Goal: Information Seeking & Learning: Check status

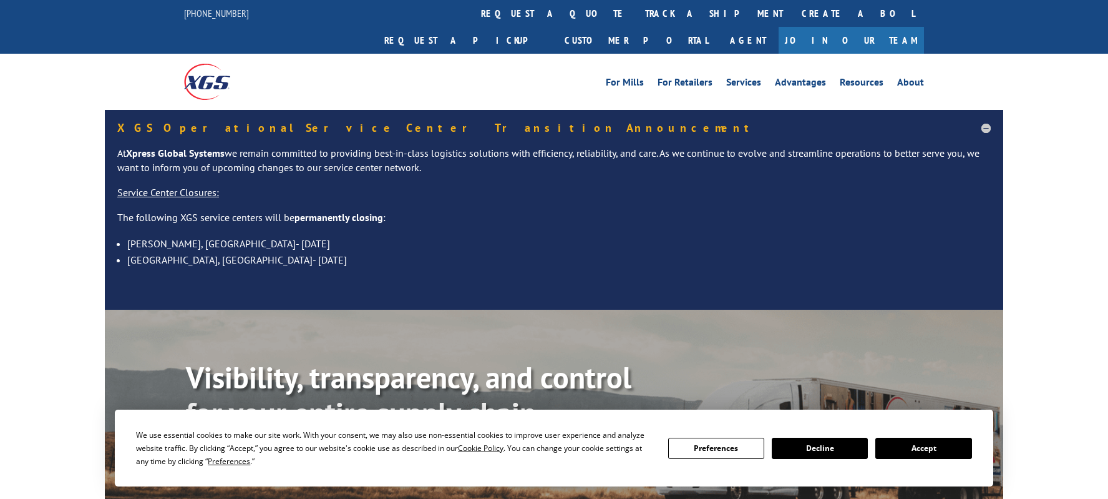
click at [926, 445] on button "Accept" at bounding box center [924, 447] width 96 height 21
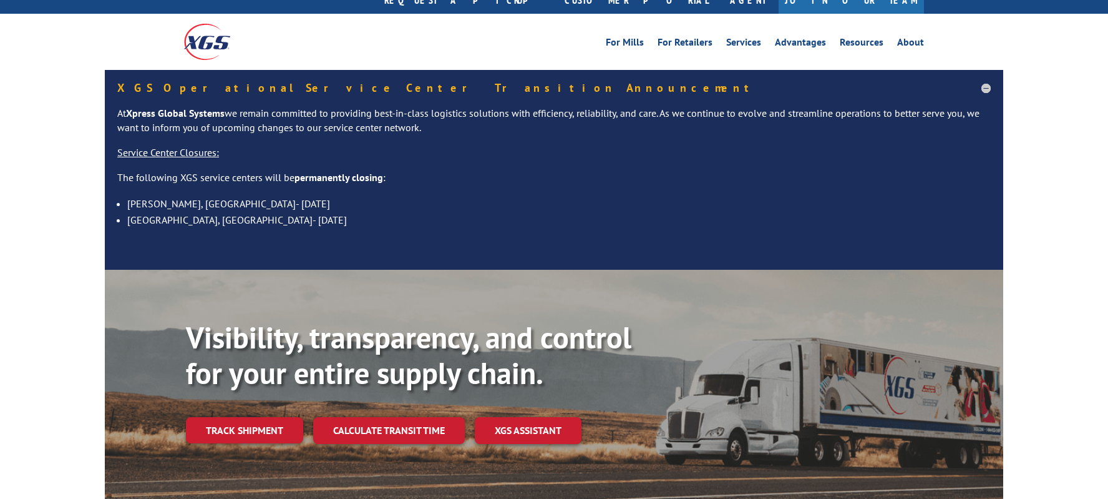
scroll to position [62, 0]
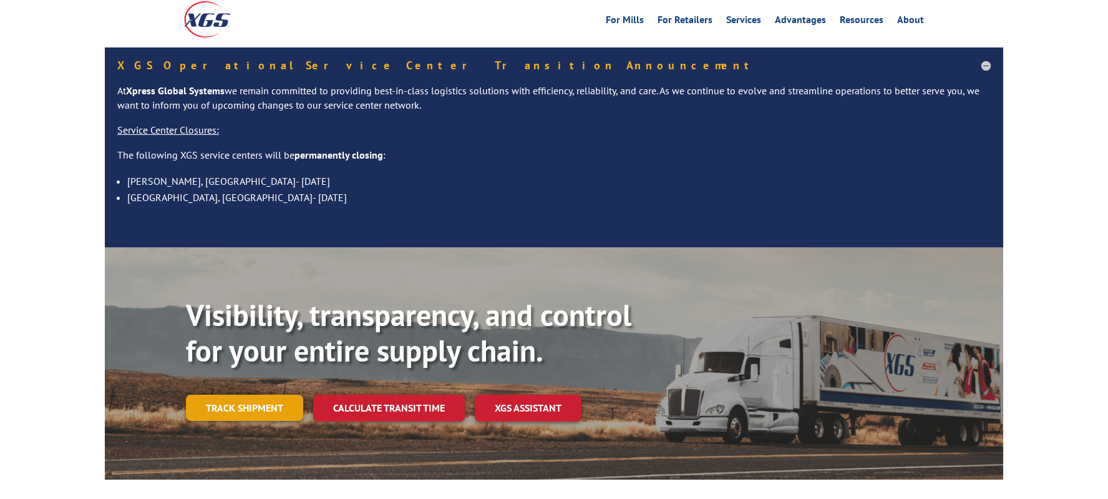
click at [272, 394] on link "Track shipment" at bounding box center [244, 407] width 117 height 26
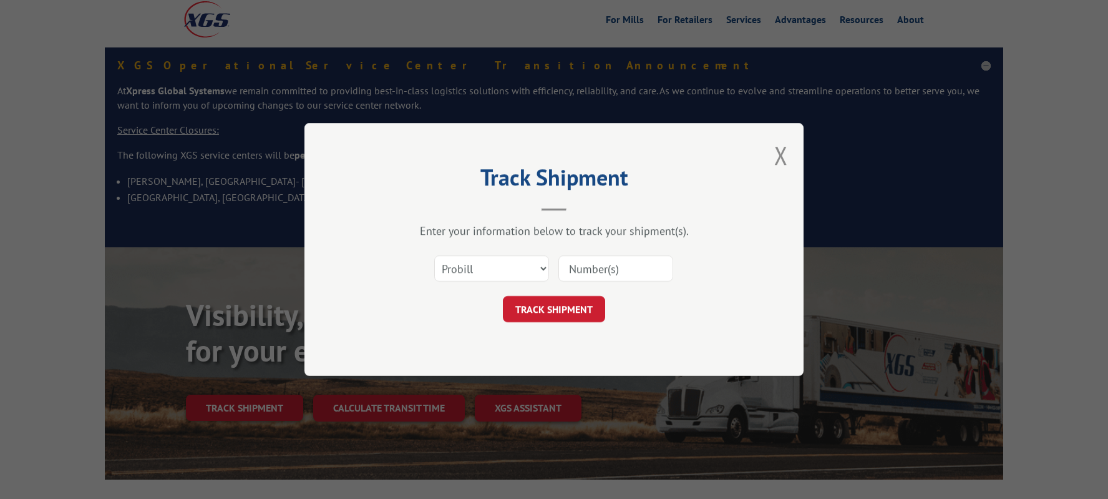
click at [549, 268] on div "Select category... Probill BOL PO" at bounding box center [554, 268] width 374 height 41
click at [530, 266] on select "Select category... Probill BOL PO" at bounding box center [491, 268] width 115 height 26
click at [434, 255] on select "Select category... Probill BOL PO" at bounding box center [491, 268] width 115 height 26
click at [537, 264] on select "Select category... Probill BOL PO" at bounding box center [491, 268] width 115 height 26
select select "bol"
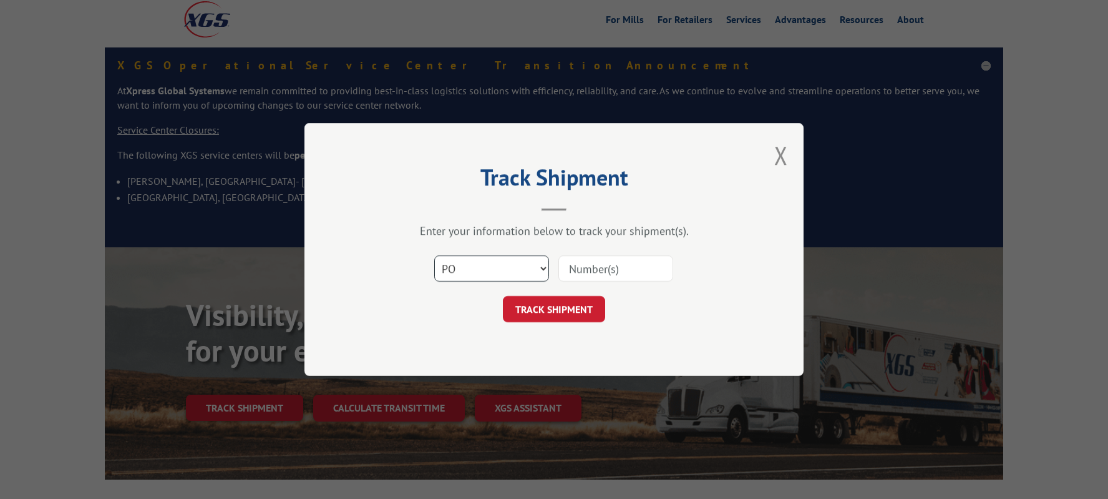
click at [434, 255] on select "Select category... Probill BOL PO" at bounding box center [491, 268] width 115 height 26
click at [597, 268] on input at bounding box center [616, 268] width 115 height 26
paste input "Carrier: XGSI Tracking #: 2830571"
click at [624, 266] on input "Carrier: XGSI Tracking #: 2830571" at bounding box center [616, 268] width 115 height 26
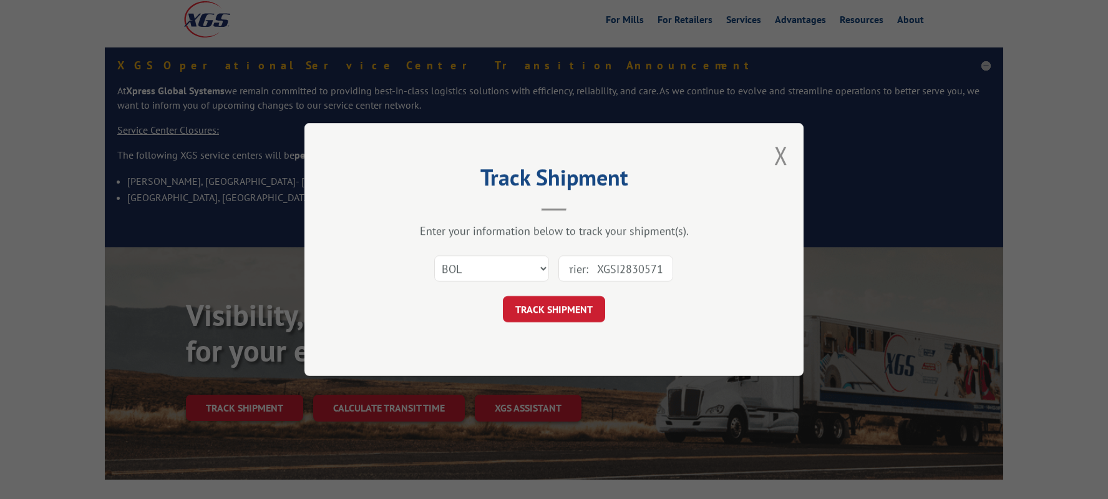
scroll to position [0, 0]
type input "2830571"
click at [575, 310] on button "TRACK SHIPMENT" at bounding box center [554, 309] width 102 height 26
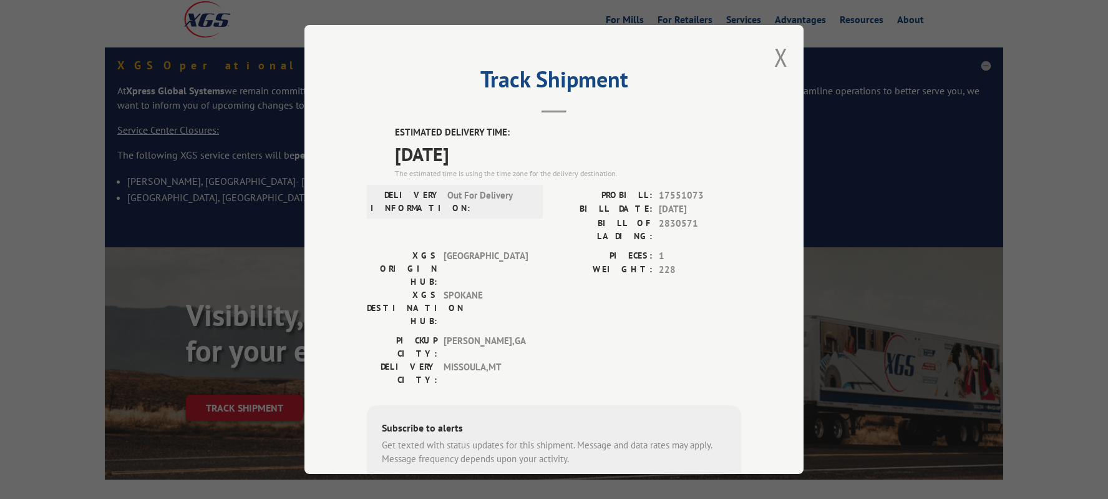
drag, startPoint x: 386, startPoint y: 131, endPoint x: 499, endPoint y: 149, distance: 114.3
click at [499, 149] on div "ESTIMATED DELIVERY TIME: [DATE] The estimated time is using the time zone for t…" at bounding box center [554, 349] width 374 height 449
drag, startPoint x: 499, startPoint y: 149, endPoint x: 456, endPoint y: 160, distance: 45.1
copy div "ESTIMATED DELIVERY TIME: [DATE]"
click at [31, 445] on div "Track Shipment ESTIMATED DELIVERY TIME: [DATE] The estimated time is using the …" at bounding box center [554, 249] width 1108 height 499
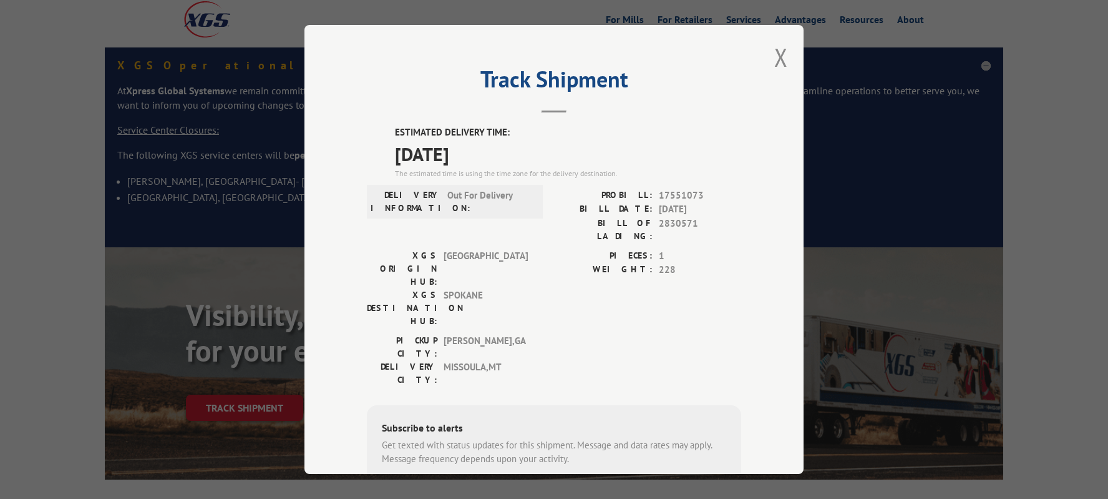
drag, startPoint x: 394, startPoint y: 132, endPoint x: 497, endPoint y: 155, distance: 104.9
click at [497, 155] on div "ESTIMATED DELIVERY TIME: [DATE] The estimated time is using the time zone for t…" at bounding box center [568, 152] width 346 height 54
drag, startPoint x: 497, startPoint y: 155, endPoint x: 479, endPoint y: 158, distance: 18.3
copy div "ESTIMATED DELIVERY TIME: [DATE]"
